Goal: Check status: Check status

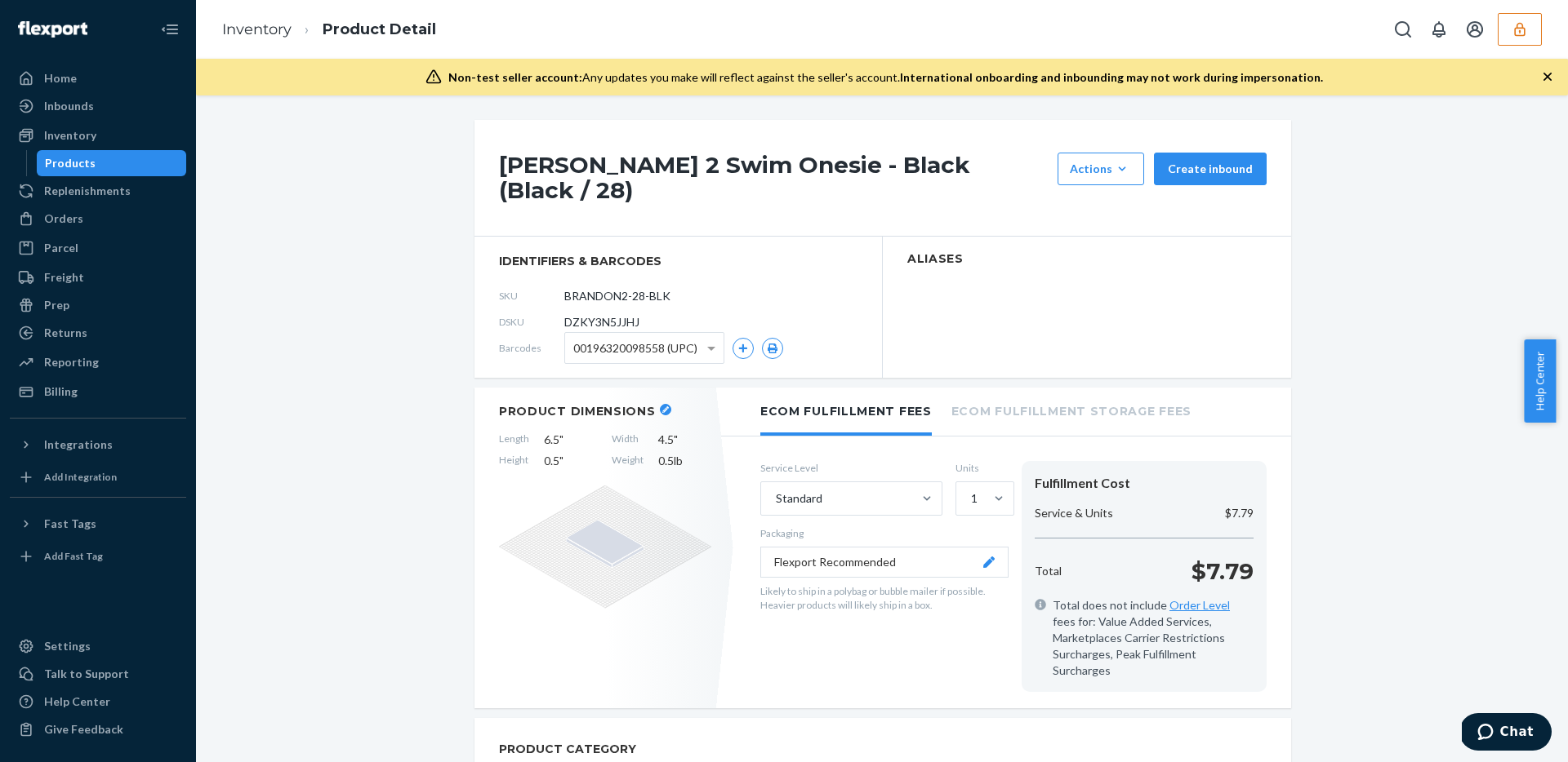
click at [1515, 40] on button "button" at bounding box center [1519, 29] width 44 height 33
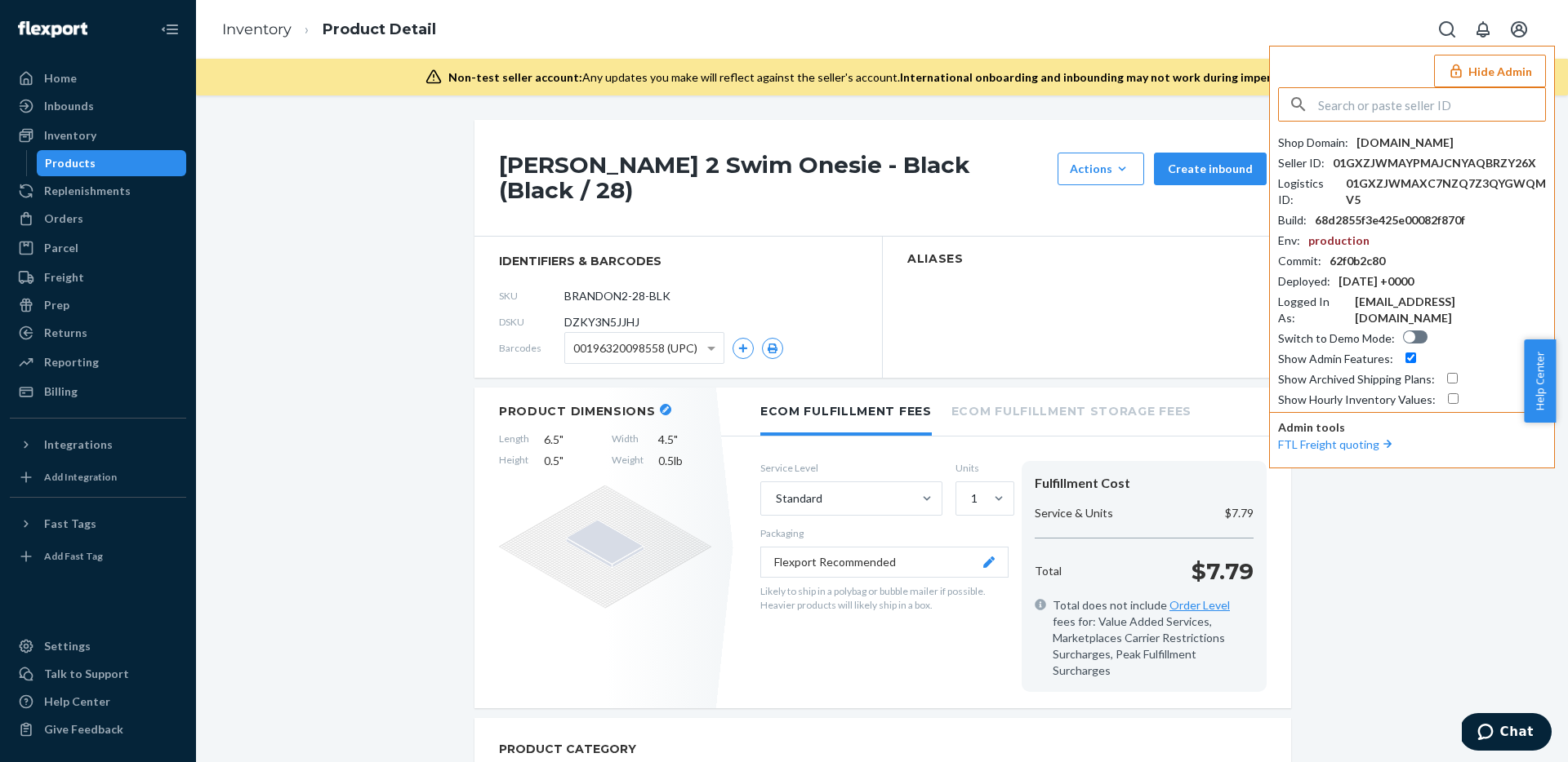
click at [1406, 117] on input "text" at bounding box center [1431, 104] width 227 height 33
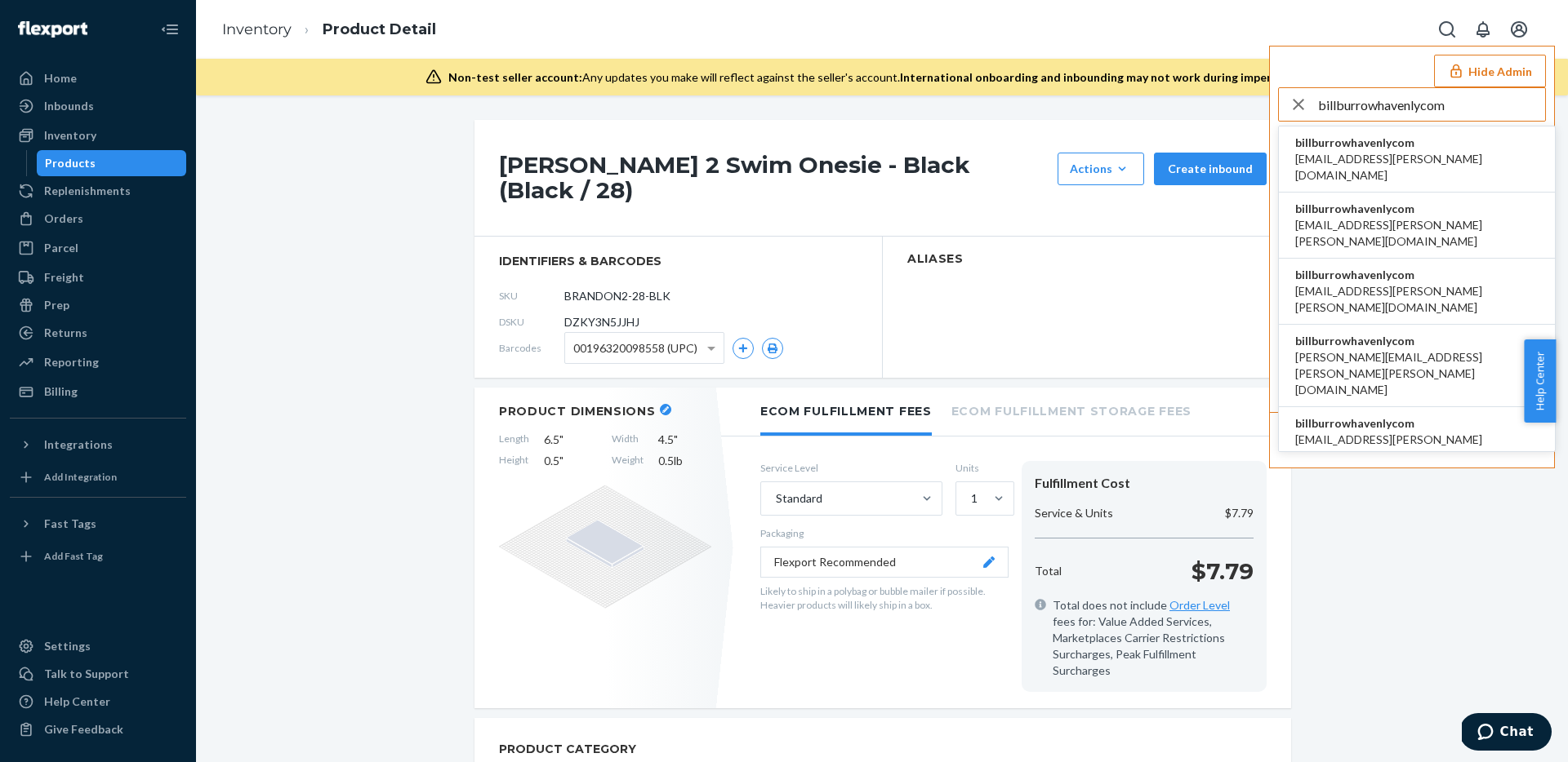
type input "billburrowhavenlycom"
click at [1401, 135] on span "billburrowhavenlycom" at bounding box center [1417, 142] width 243 height 16
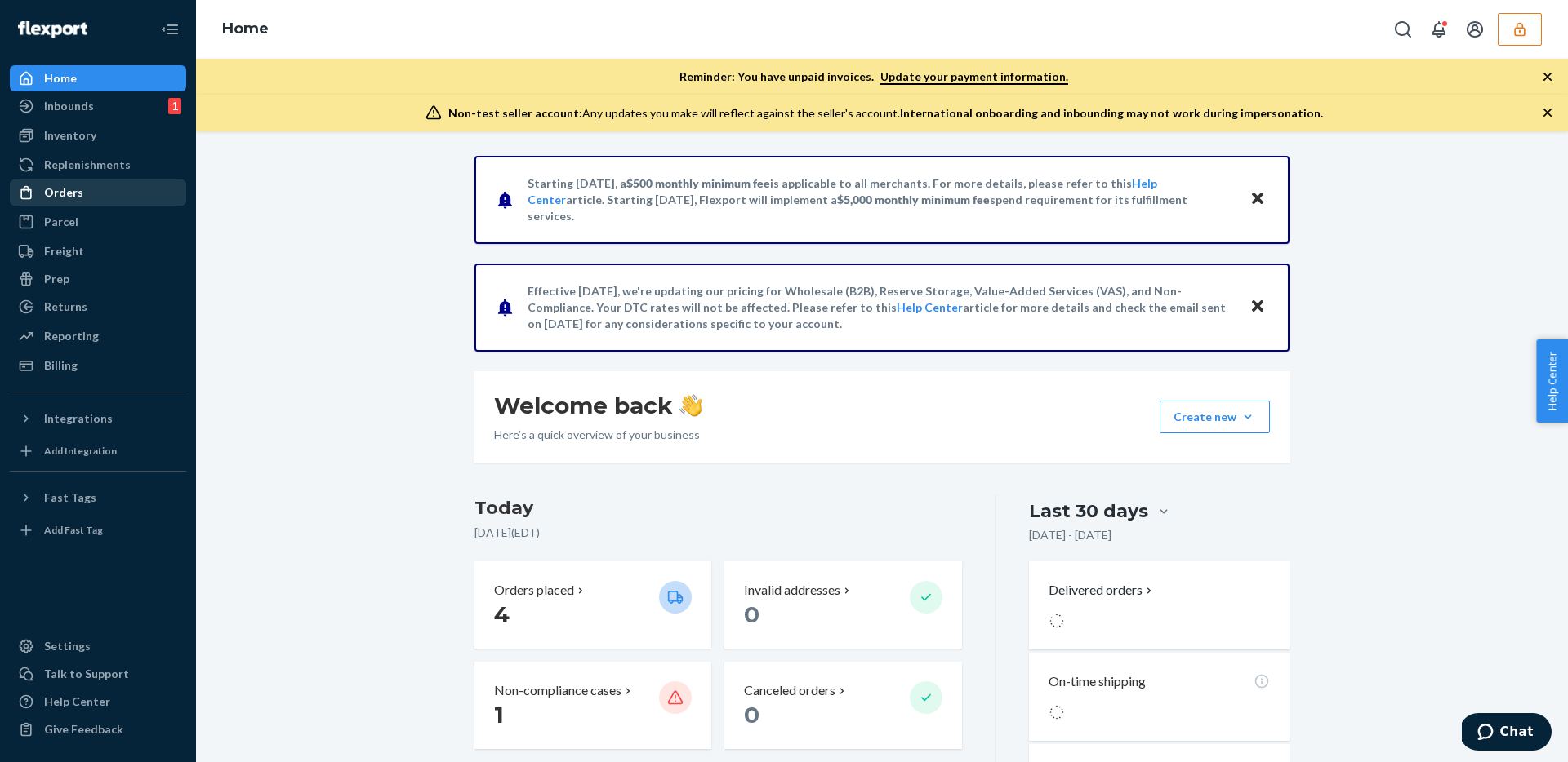
click at [90, 191] on div "Orders" at bounding box center [98, 193] width 173 height 23
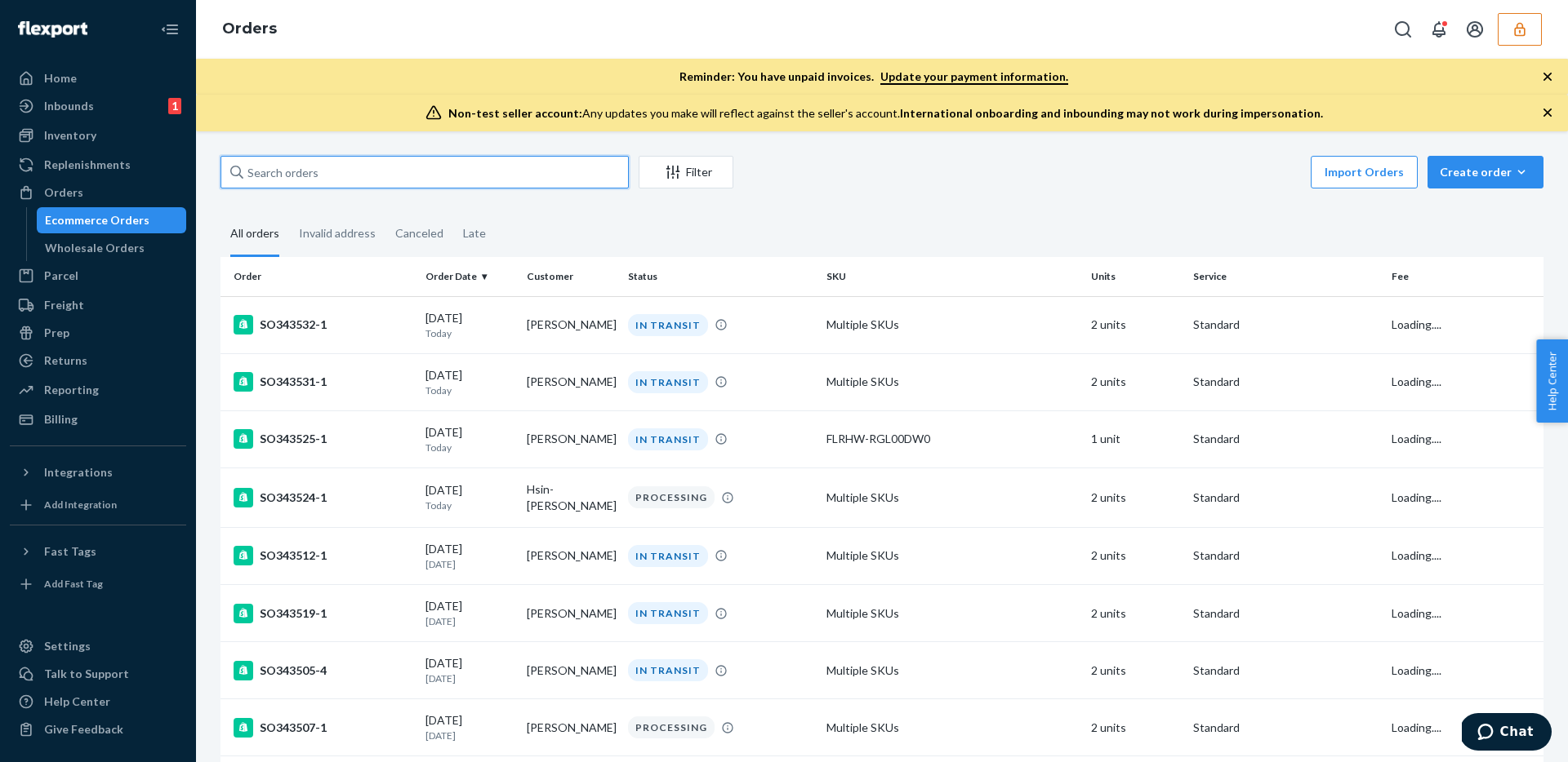
click at [420, 178] on input "text" at bounding box center [425, 172] width 408 height 33
paste input "86699748"
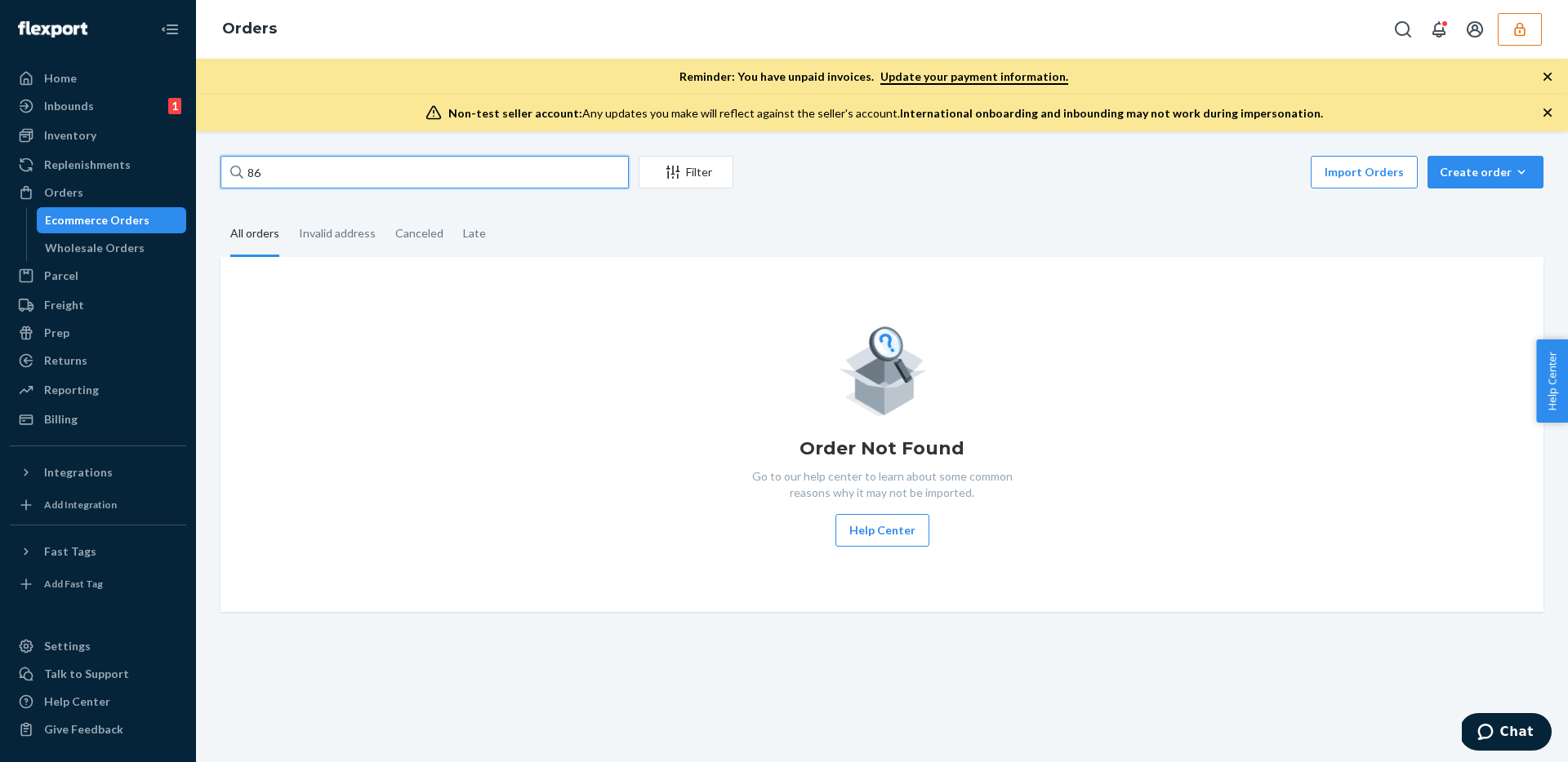
type input "8"
